Goal: Information Seeking & Learning: Learn about a topic

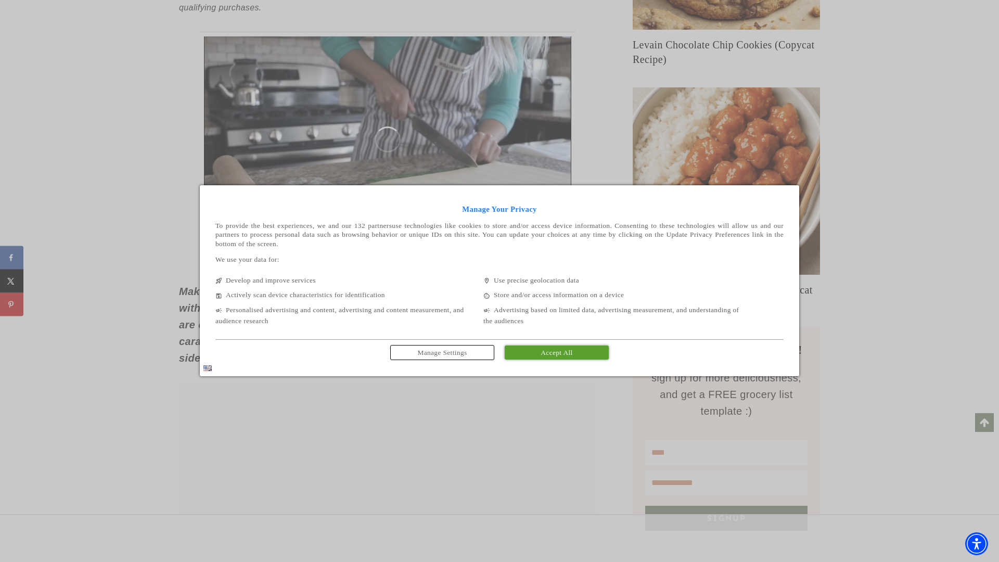
scroll to position [621, 0]
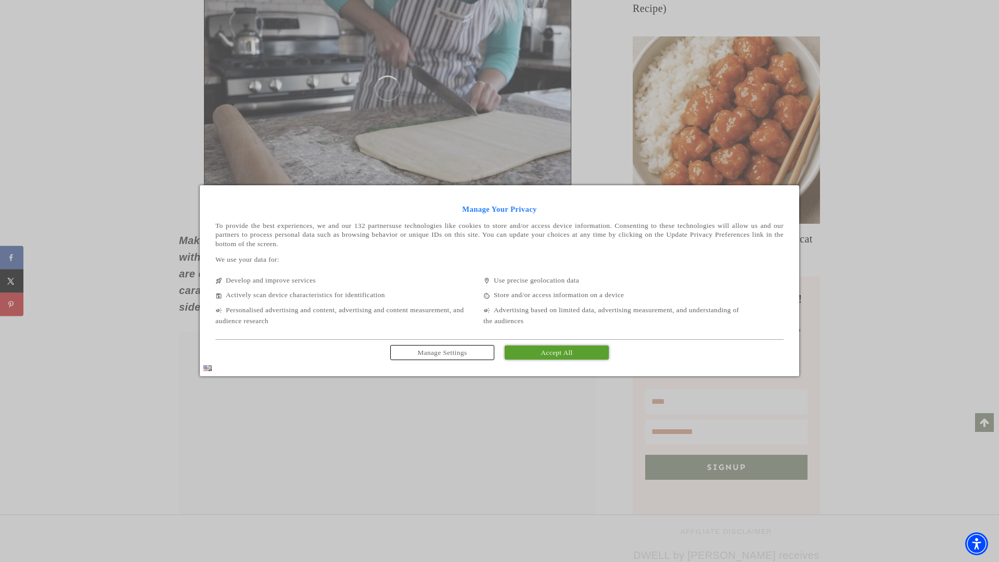
click at [557, 353] on span "Accept All" at bounding box center [557, 353] width 32 height 8
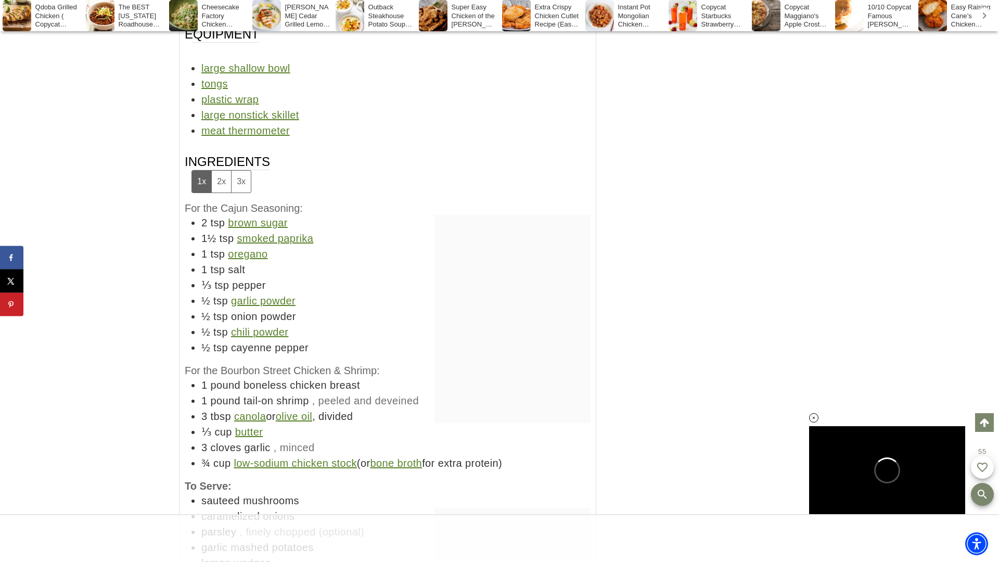
scroll to position [7869, 0]
